Goal: Information Seeking & Learning: Learn about a topic

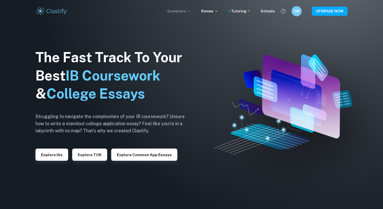
click at [187, 13] on p "Exemplars" at bounding box center [180, 11] width 24 height 6
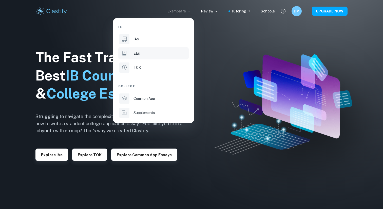
click at [149, 55] on div "EEs" at bounding box center [161, 53] width 54 height 6
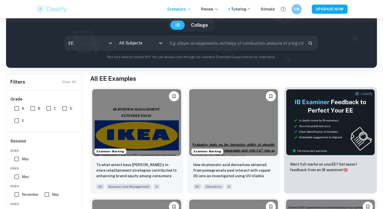
scroll to position [36, 0]
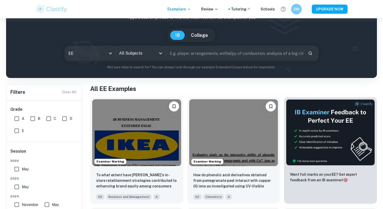
click at [302, 8] on div "DM" at bounding box center [296, 9] width 11 height 11
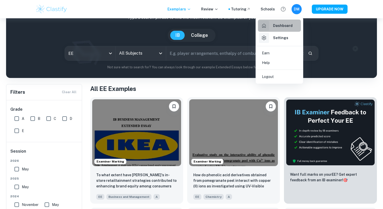
click at [281, 26] on h6 "Dashboard" at bounding box center [283, 26] width 20 height 6
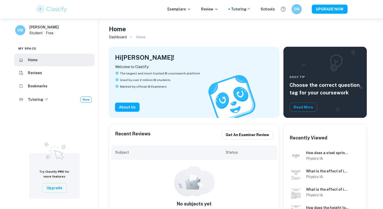
click at [54, 87] on li "Bookmarks" at bounding box center [54, 86] width 80 height 12
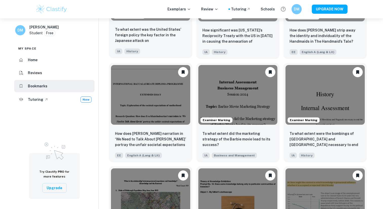
scroll to position [91, 0]
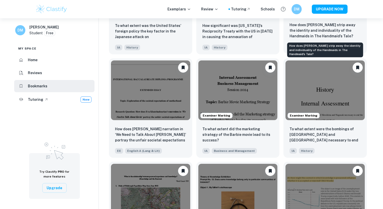
click at [340, 29] on p "How does Margaret Atwood strip away the identity and individuality of the Handm…" at bounding box center [325, 30] width 71 height 17
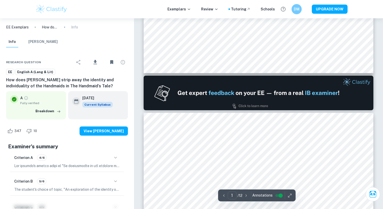
type input "2"
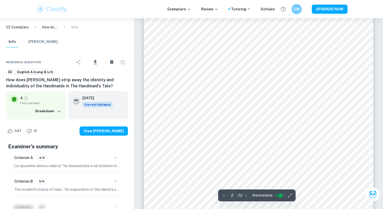
scroll to position [410, 0]
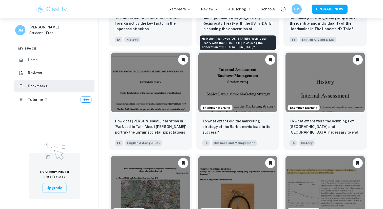
scroll to position [110, 0]
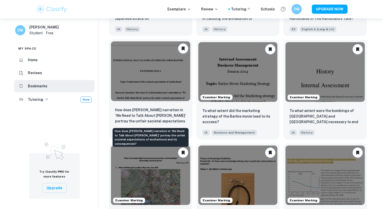
click at [158, 111] on p "How does Eva Khatchadourian’s narration in ‘We Need to Talk About Kevin’ portra…" at bounding box center [150, 115] width 71 height 17
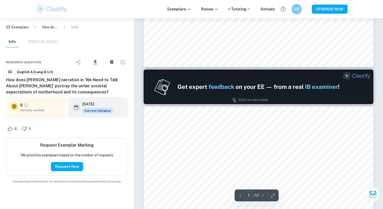
type input "2"
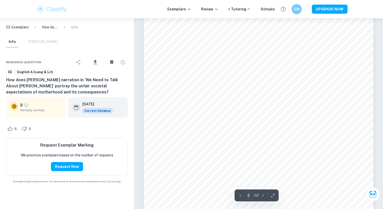
scroll to position [383, 0]
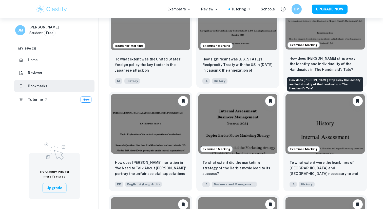
scroll to position [49, 0]
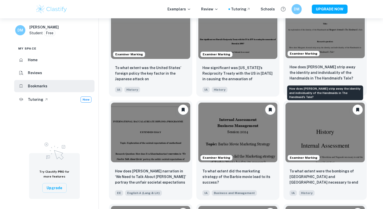
click at [348, 71] on p "How does Margaret Atwood strip away the identity and individuality of the Handm…" at bounding box center [325, 72] width 71 height 17
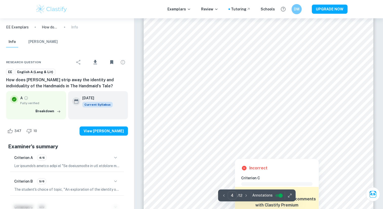
scroll to position [1089, 0]
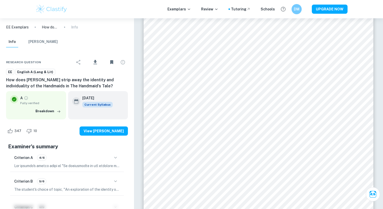
click at [118, 180] on icon "button" at bounding box center [116, 181] width 6 height 6
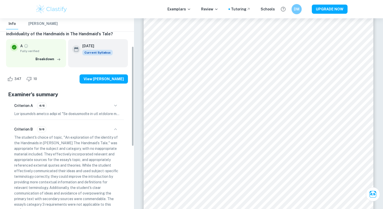
scroll to position [53, 0]
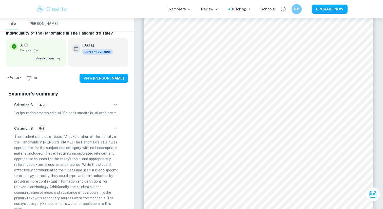
click at [117, 105] on icon "button" at bounding box center [116, 105] width 6 height 6
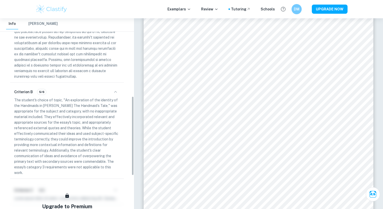
scroll to position [188, 0]
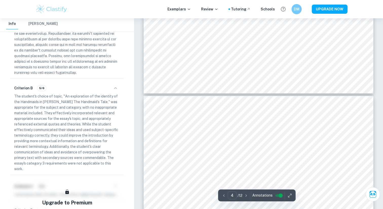
type input "3"
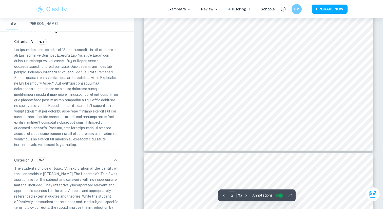
scroll to position [924, 0]
